Goal: Task Accomplishment & Management: Manage account settings

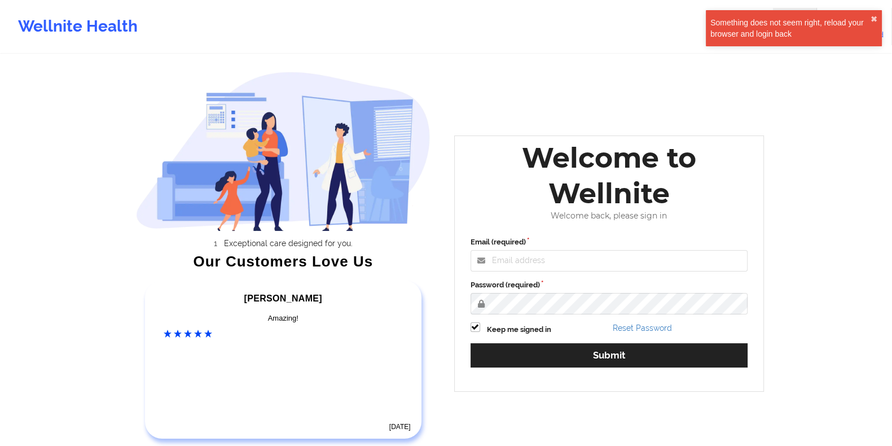
click at [538, 225] on div "Welcome to Wellnite Welcome back, please sign in Email (required) Password (req…" at bounding box center [609, 263] width 310 height 256
click at [542, 259] on input "Email (required)" at bounding box center [610, 260] width 278 height 21
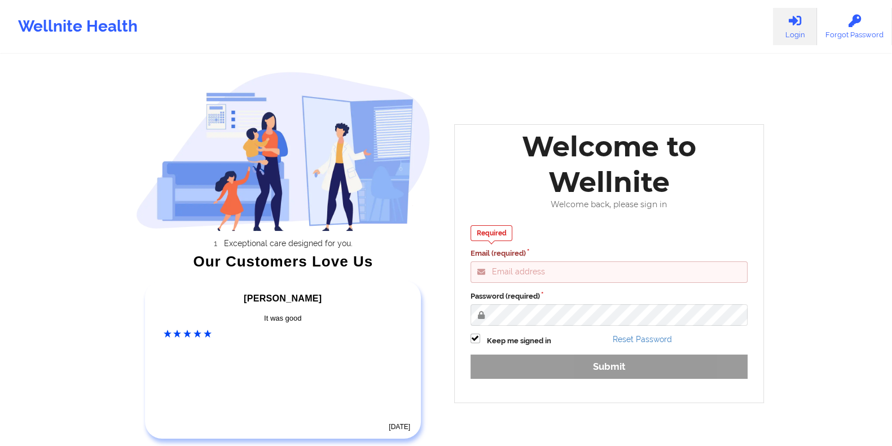
type input "gideon@wellnite.com"
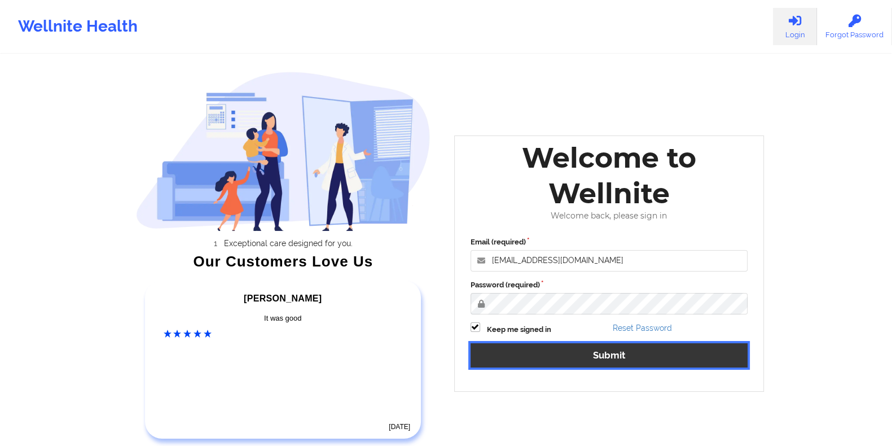
click at [580, 354] on button "Submit" at bounding box center [610, 355] width 278 height 24
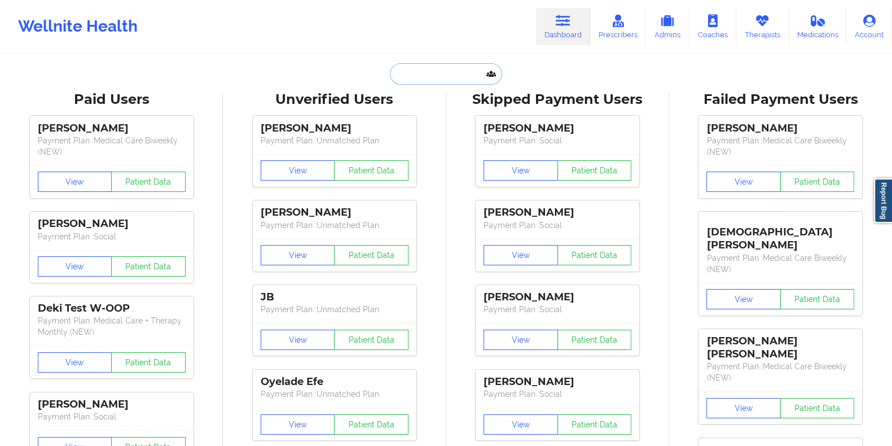
click at [466, 69] on input "text" at bounding box center [446, 73] width 112 height 21
paste input "[EMAIL_ADDRESS][DOMAIN_NAME]"
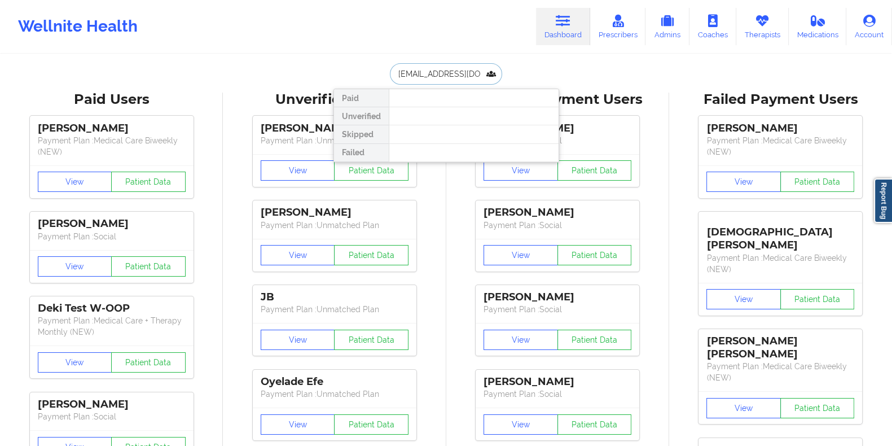
type input "[EMAIL_ADDRESS][DOMAIN_NAME]"
